Goal: Task Accomplishment & Management: Complete application form

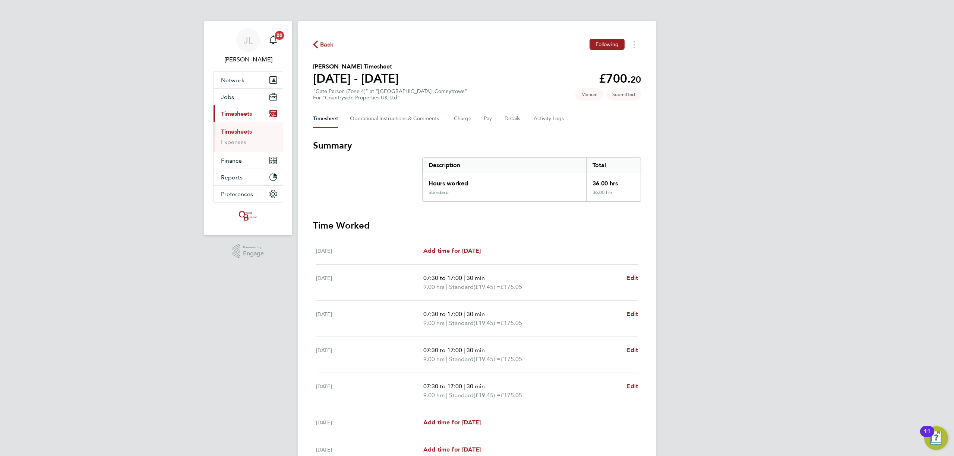
click at [248, 130] on link "Timesheets" at bounding box center [236, 131] width 31 height 7
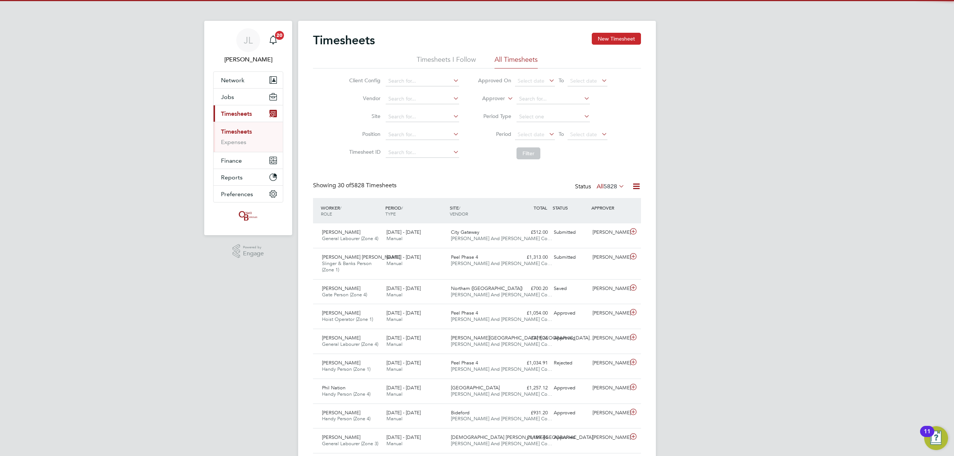
click at [628, 36] on button "New Timesheet" at bounding box center [616, 39] width 49 height 12
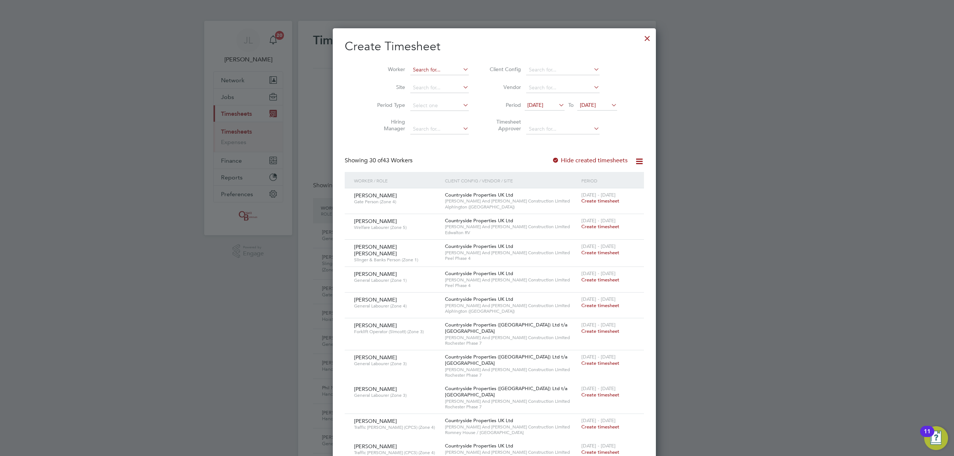
click at [419, 66] on input at bounding box center [439, 70] width 58 height 10
drag, startPoint x: 430, startPoint y: 76, endPoint x: 456, endPoint y: 80, distance: 27.0
click at [431, 76] on li "[PERSON_NAME] Mer [PERSON_NAME]" at bounding box center [425, 80] width 66 height 10
type input "[PERSON_NAME]"
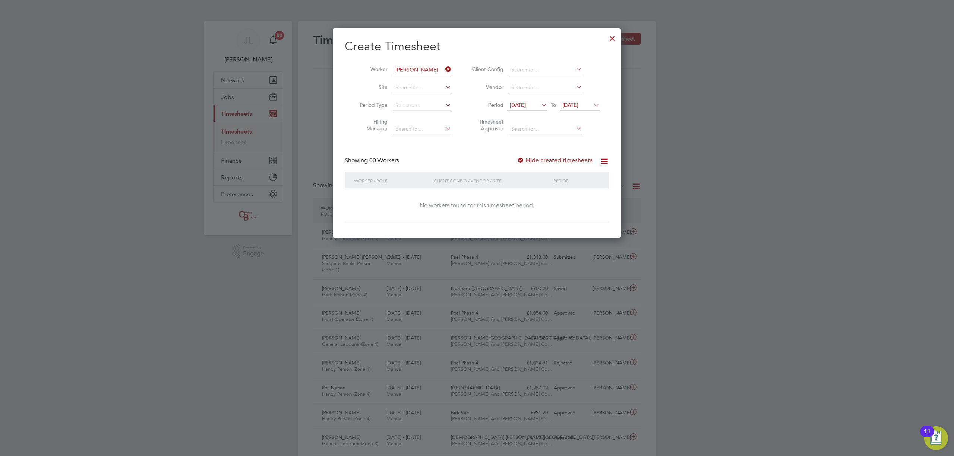
click at [569, 157] on label "Hide created timesheets" at bounding box center [555, 160] width 76 height 7
click at [592, 107] on icon at bounding box center [592, 105] width 0 height 10
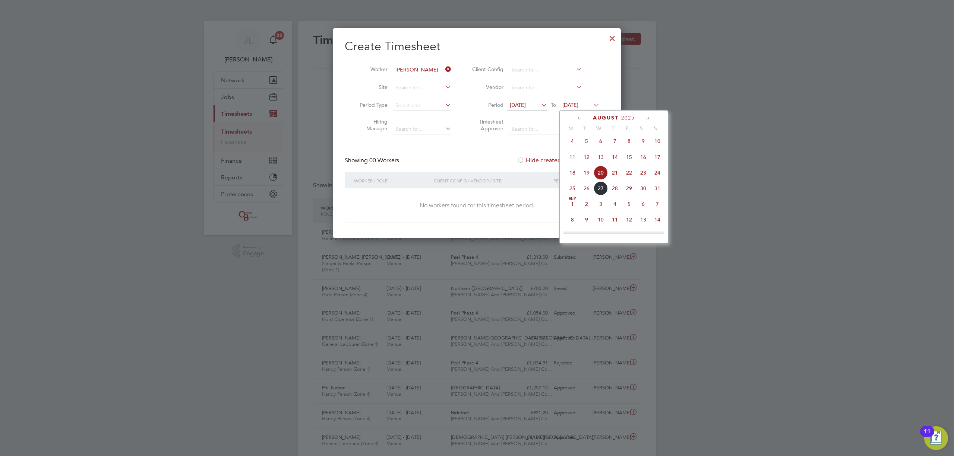
click at [631, 190] on span "29" at bounding box center [629, 188] width 14 height 14
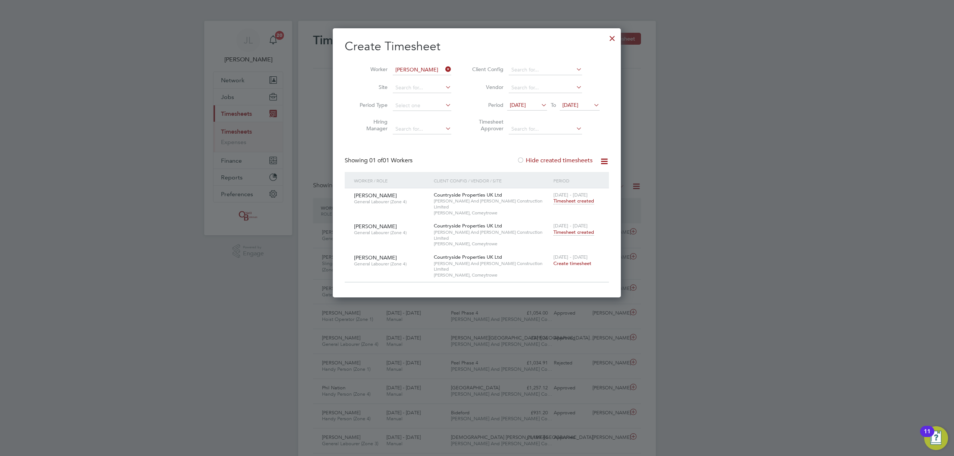
click at [592, 229] on span "Timesheet created" at bounding box center [573, 232] width 41 height 7
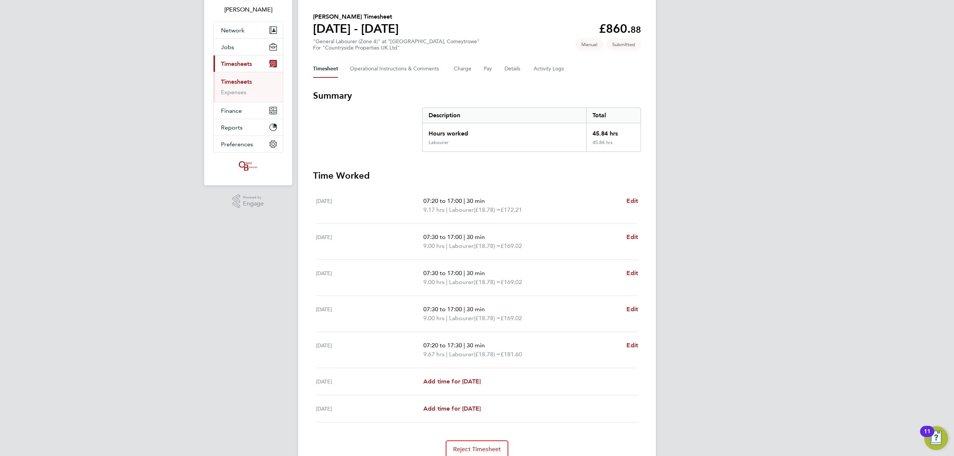
scroll to position [33, 0]
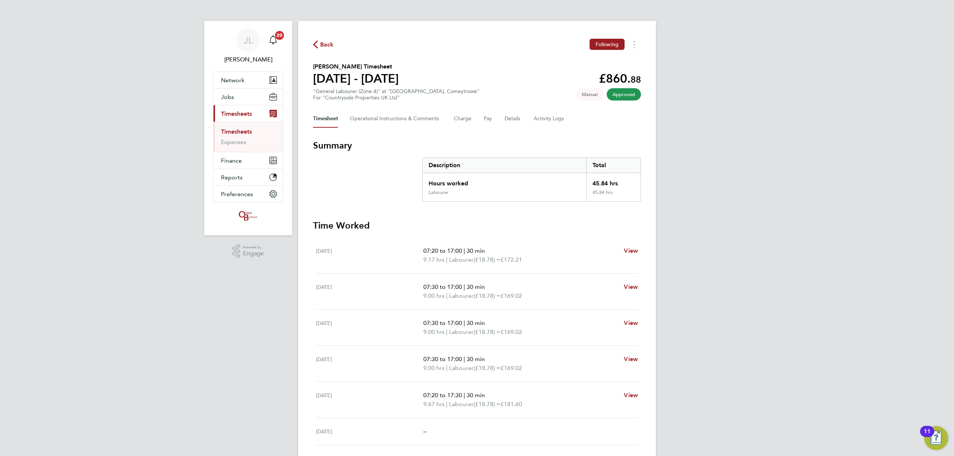
click at [846, 213] on div "JL Jordan Lee Notifications 20 Applications: Network Team Members Businesses Si…" at bounding box center [477, 269] width 954 height 538
click at [324, 42] on span "Back" at bounding box center [327, 44] width 14 height 9
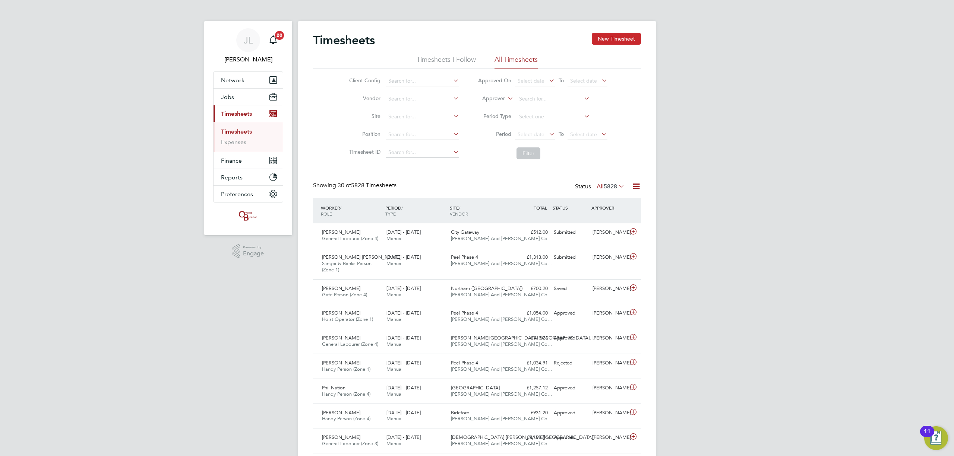
click at [610, 41] on button "New Timesheet" at bounding box center [616, 39] width 49 height 12
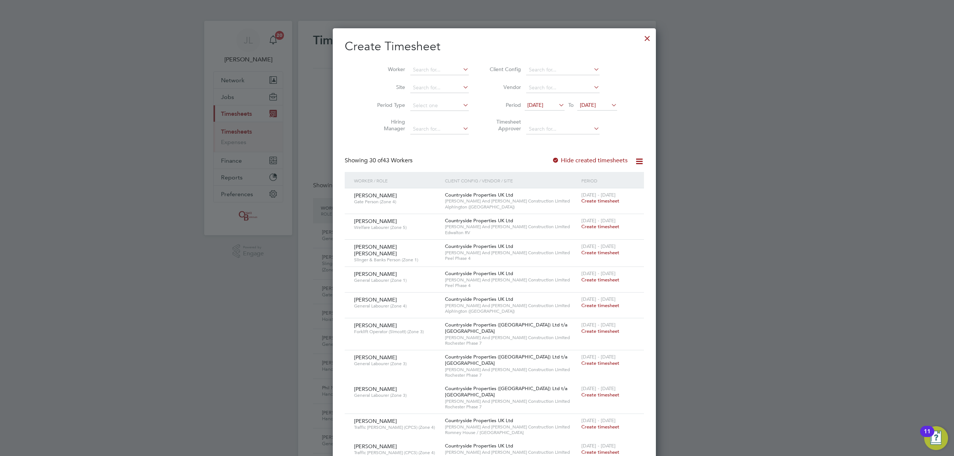
type input "anthony bask"
click at [405, 63] on li "Worker anthony bask" at bounding box center [420, 70] width 116 height 18
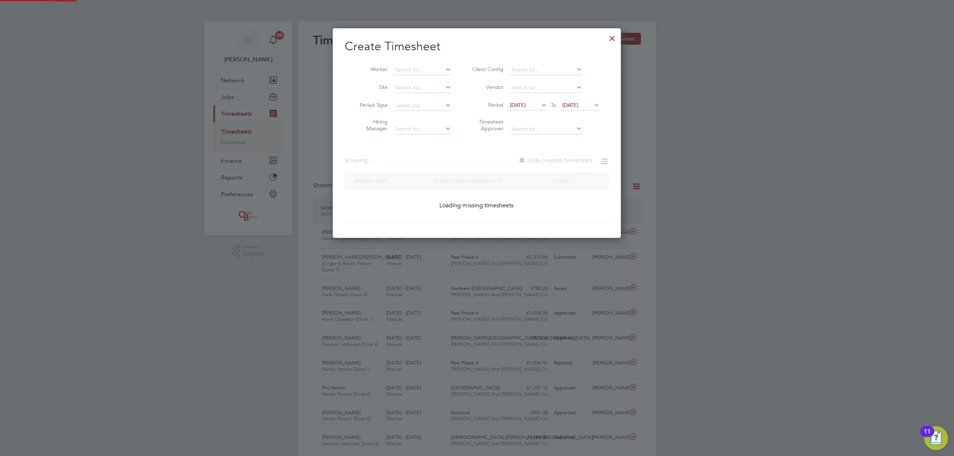
click at [424, 62] on li "Worker" at bounding box center [403, 70] width 116 height 18
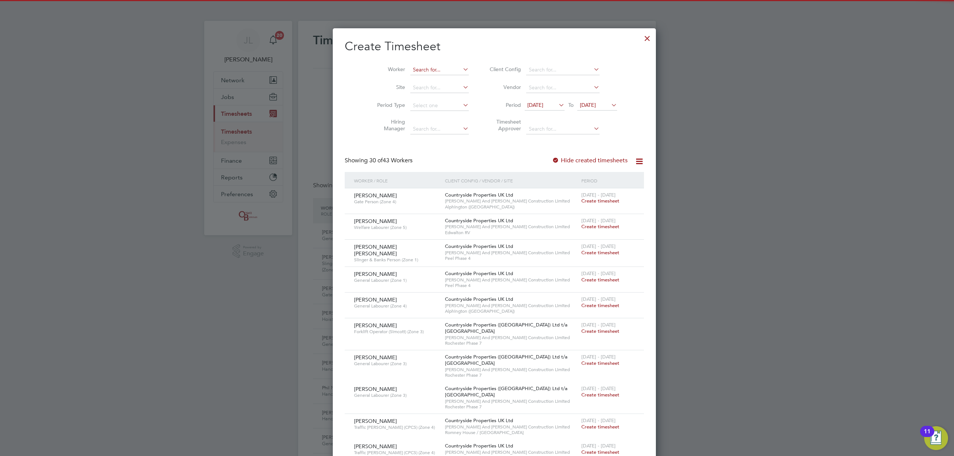
click at [423, 71] on input at bounding box center [439, 70] width 58 height 10
click at [410, 69] on input "anthony baskal" at bounding box center [439, 70] width 58 height 10
click at [431, 82] on li "Antony Baskal" at bounding box center [424, 80] width 65 height 10
type input "[PERSON_NAME]"
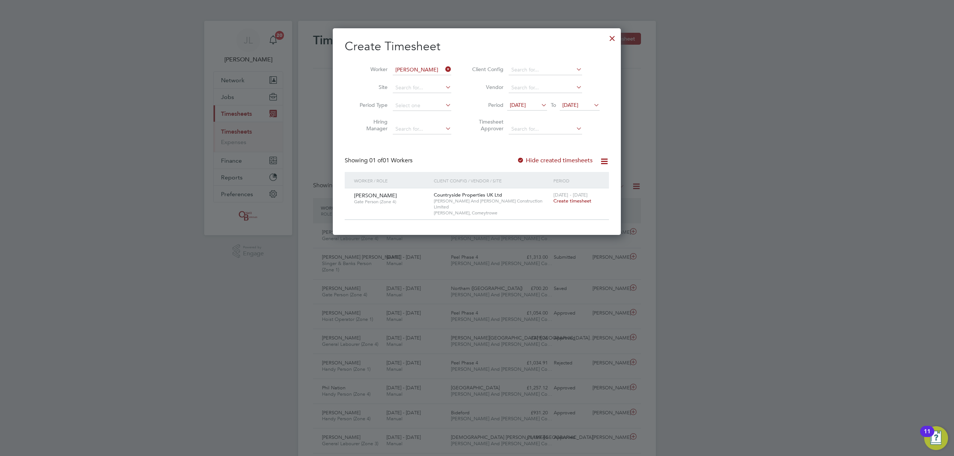
click at [564, 165] on div "Showing 01 of 01 Workers Hide created timesheets" at bounding box center [477, 164] width 264 height 15
drag, startPoint x: 553, startPoint y: 161, endPoint x: 551, endPoint y: 155, distance: 5.8
click at [552, 161] on label "Hide created timesheets" at bounding box center [555, 160] width 76 height 7
click at [560, 161] on label "Hide created timesheets" at bounding box center [555, 160] width 76 height 7
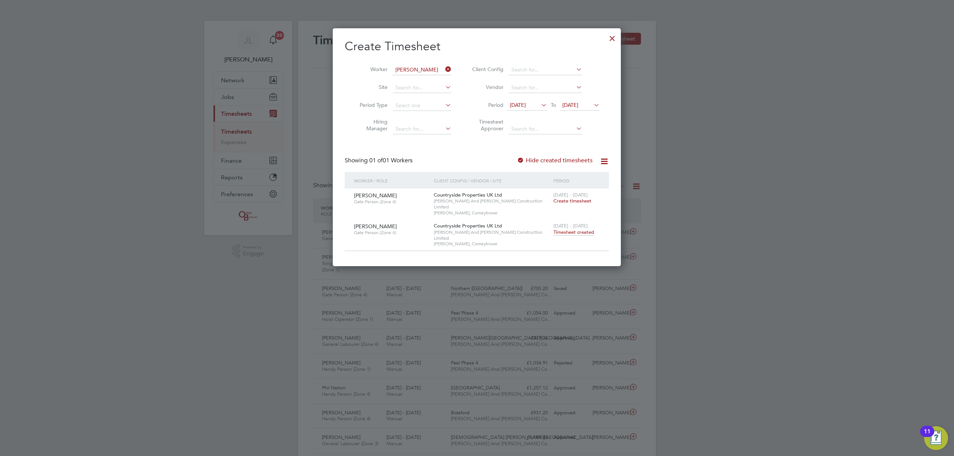
click at [577, 229] on span "Timesheet created" at bounding box center [573, 232] width 41 height 7
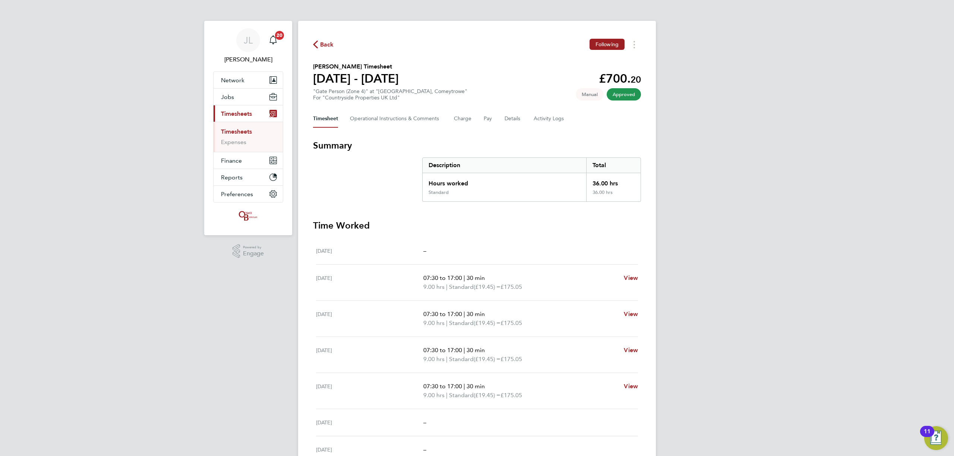
click at [783, 63] on div "JL Jordan Lee Notifications 20 Applications: Network Team Members Businesses Si…" at bounding box center [477, 264] width 954 height 529
